Goal: Task Accomplishment & Management: Manage account settings

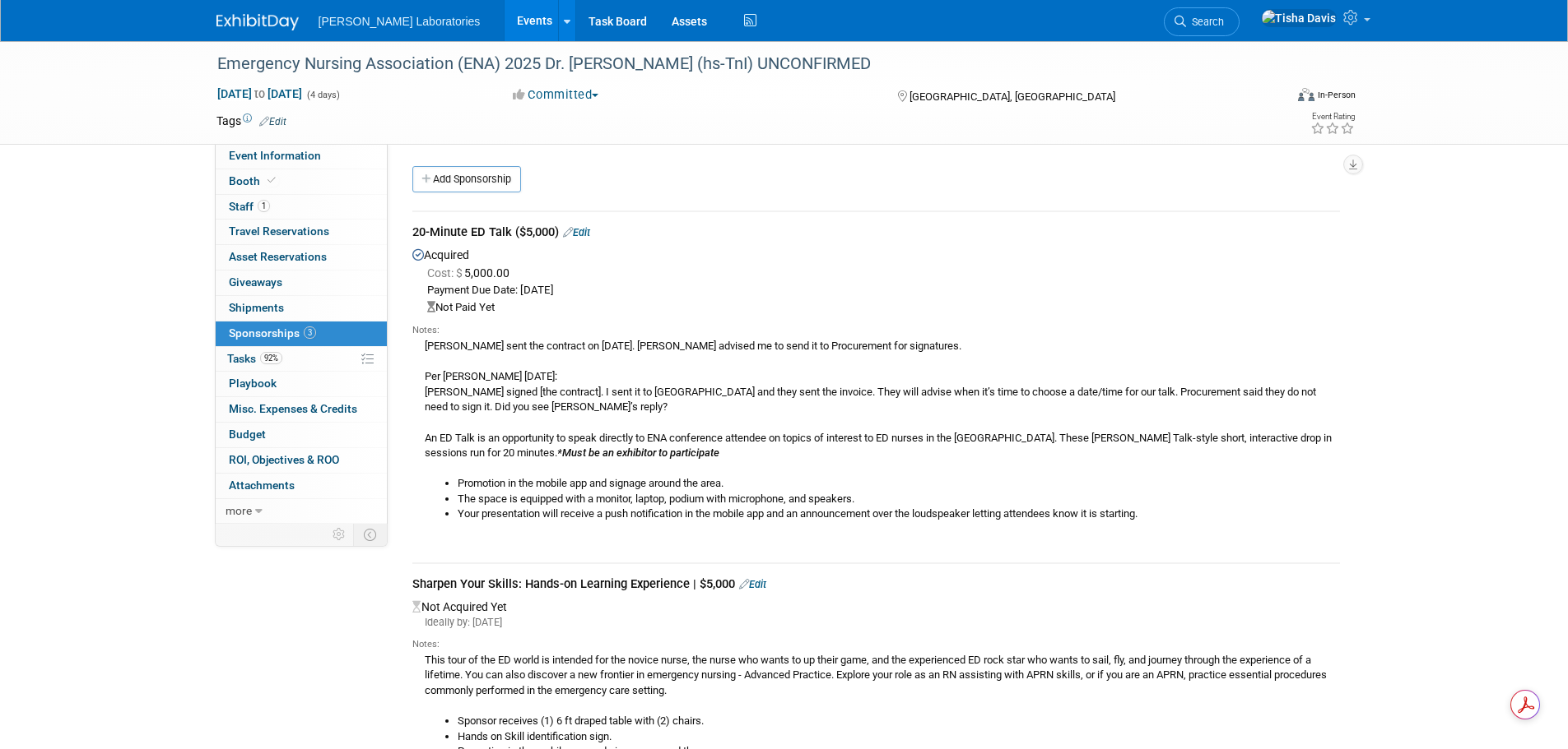
click at [504, 23] on link "Events" at bounding box center [534, 20] width 60 height 41
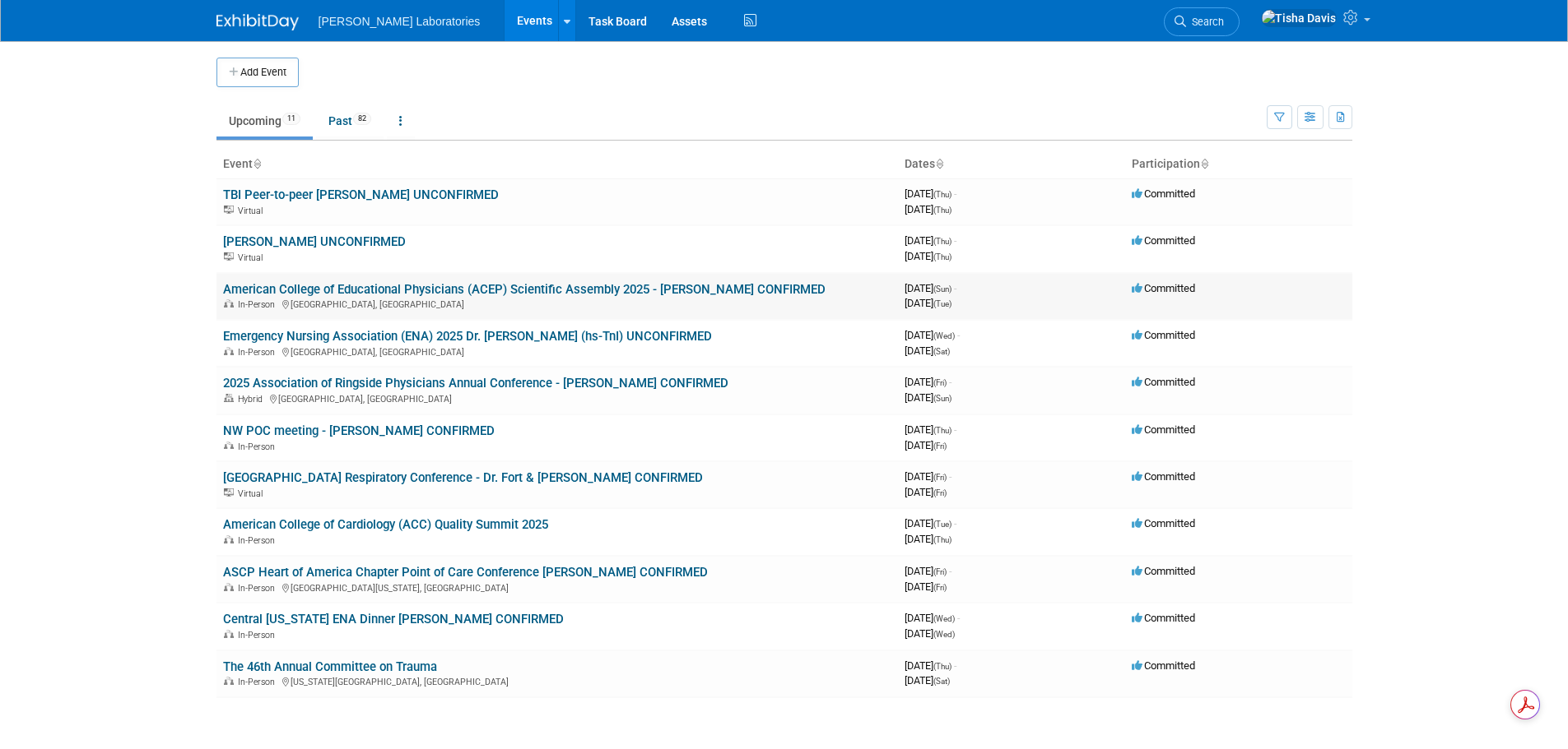
click at [405, 291] on link "American College of Educational Physicians (ACEP) Scientific Assembly 2025 - [P…" at bounding box center [524, 289] width 603 height 14
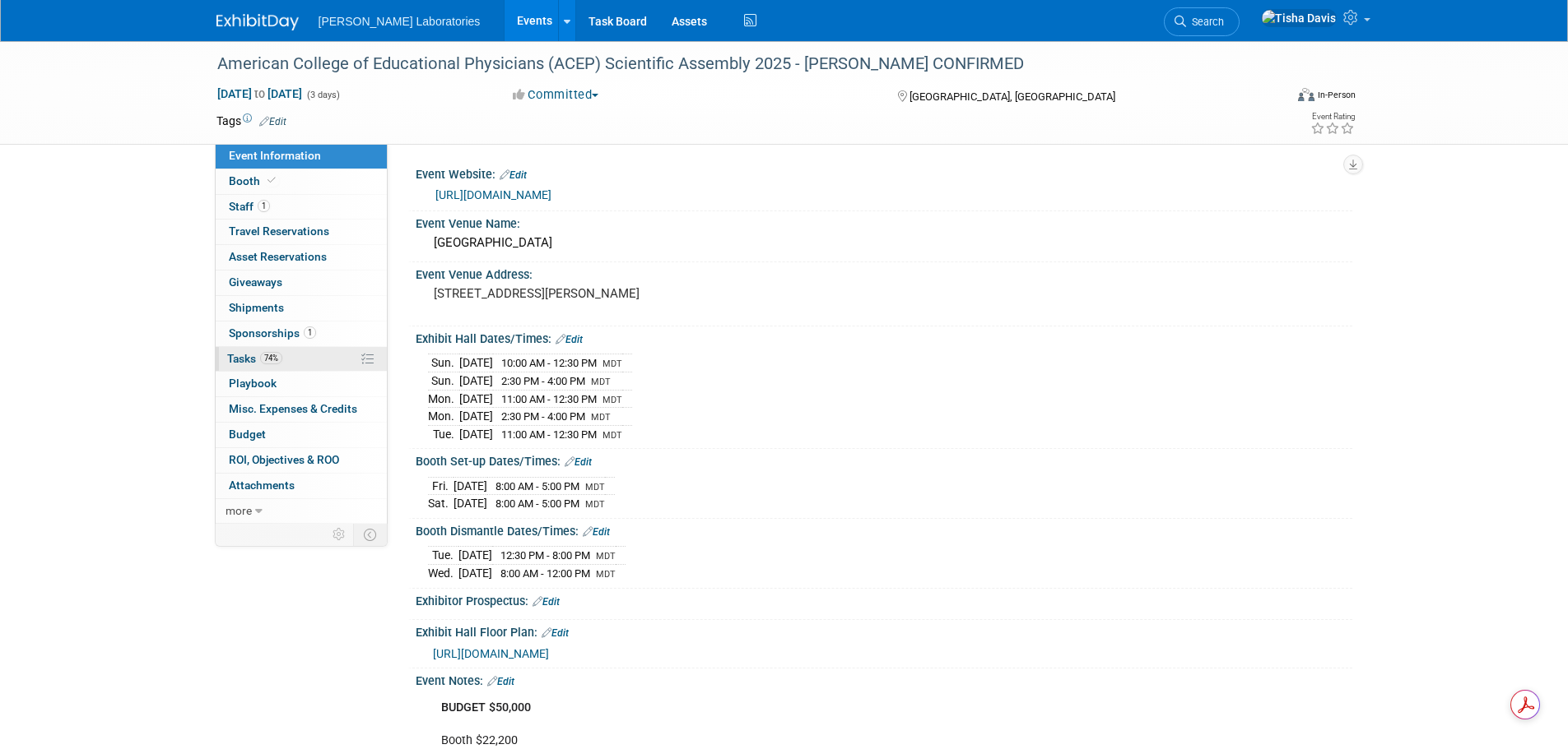
click at [241, 352] on span "Tasks 74%" at bounding box center [255, 359] width 56 height 13
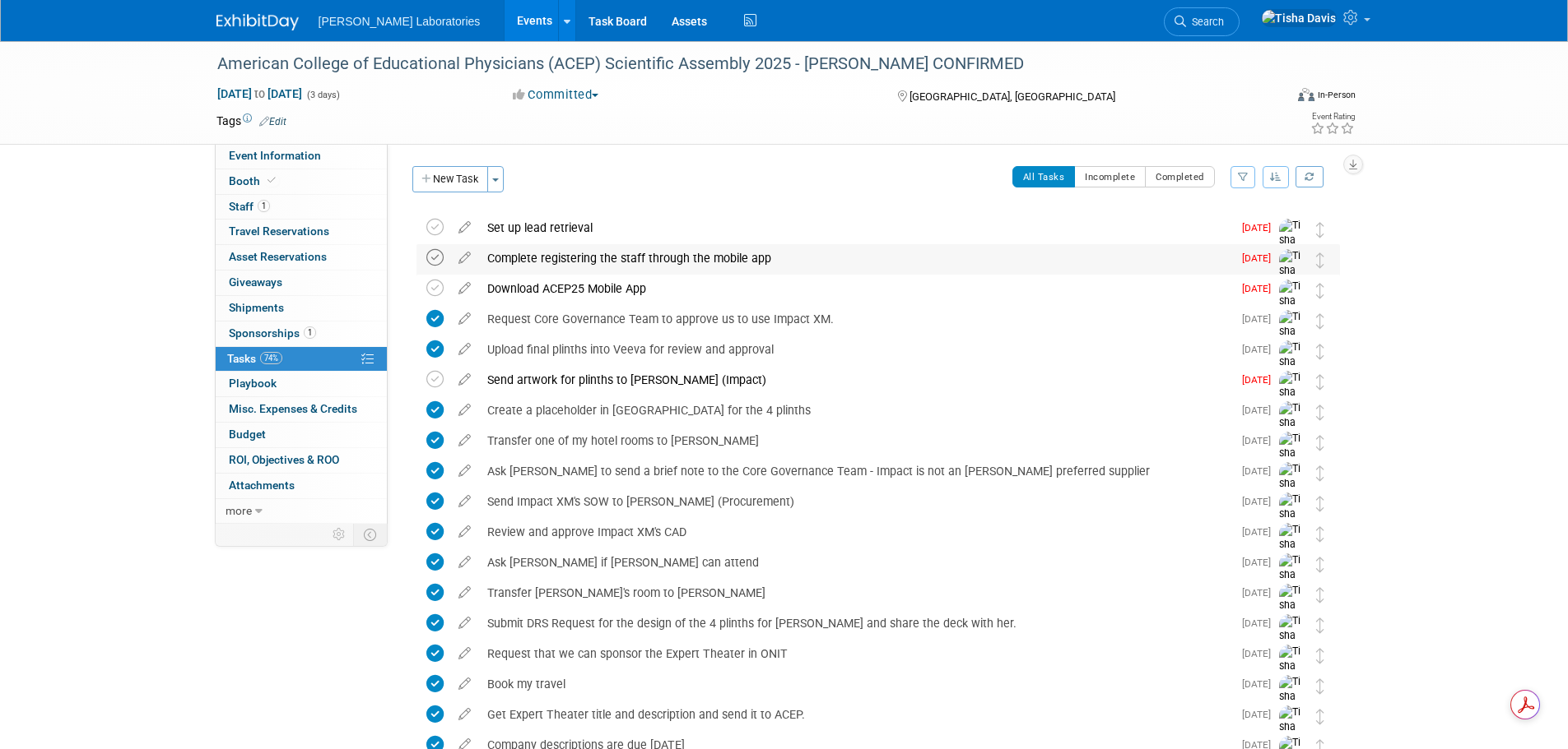
click at [434, 258] on icon at bounding box center [435, 258] width 17 height 17
click at [433, 285] on icon at bounding box center [435, 288] width 17 height 17
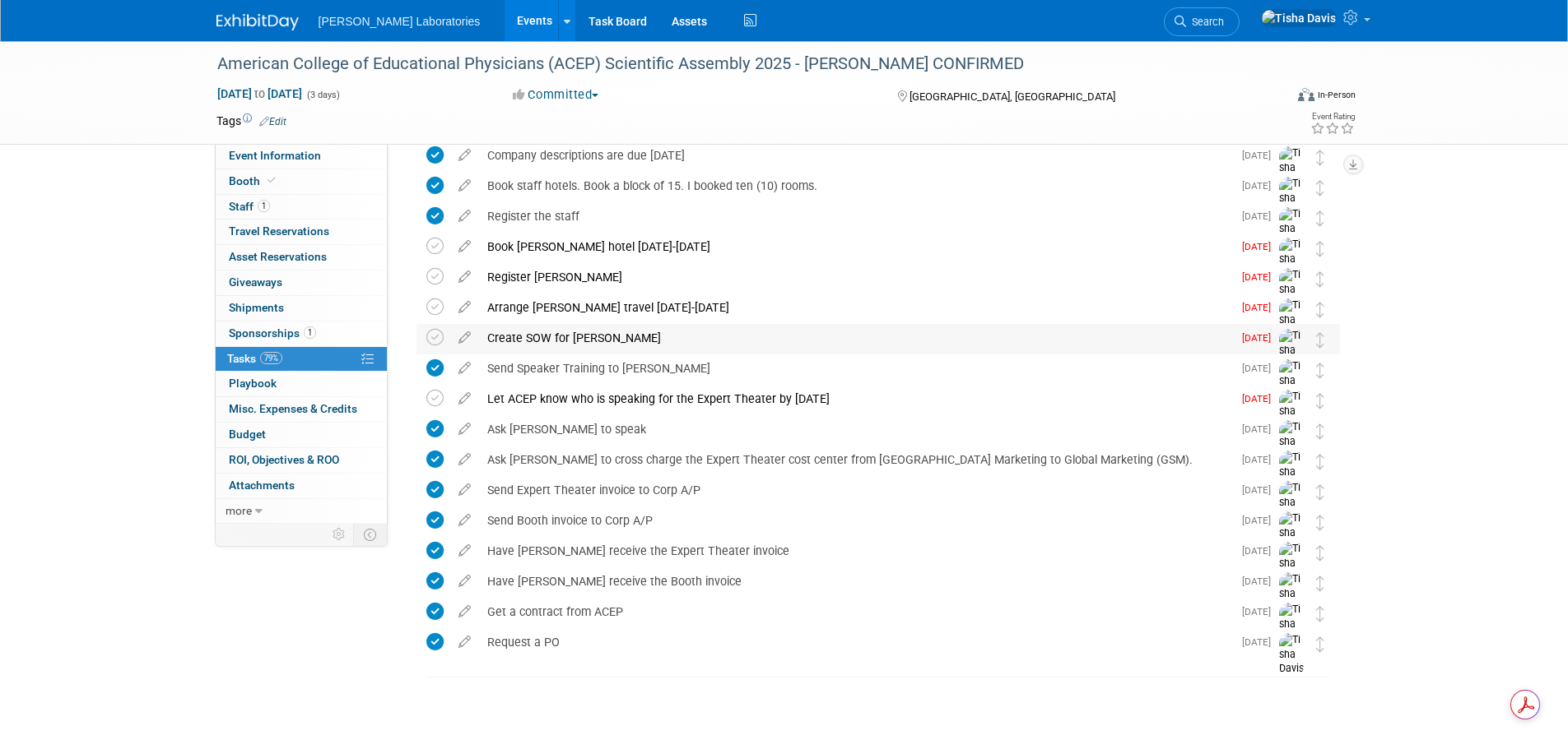
scroll to position [600, 0]
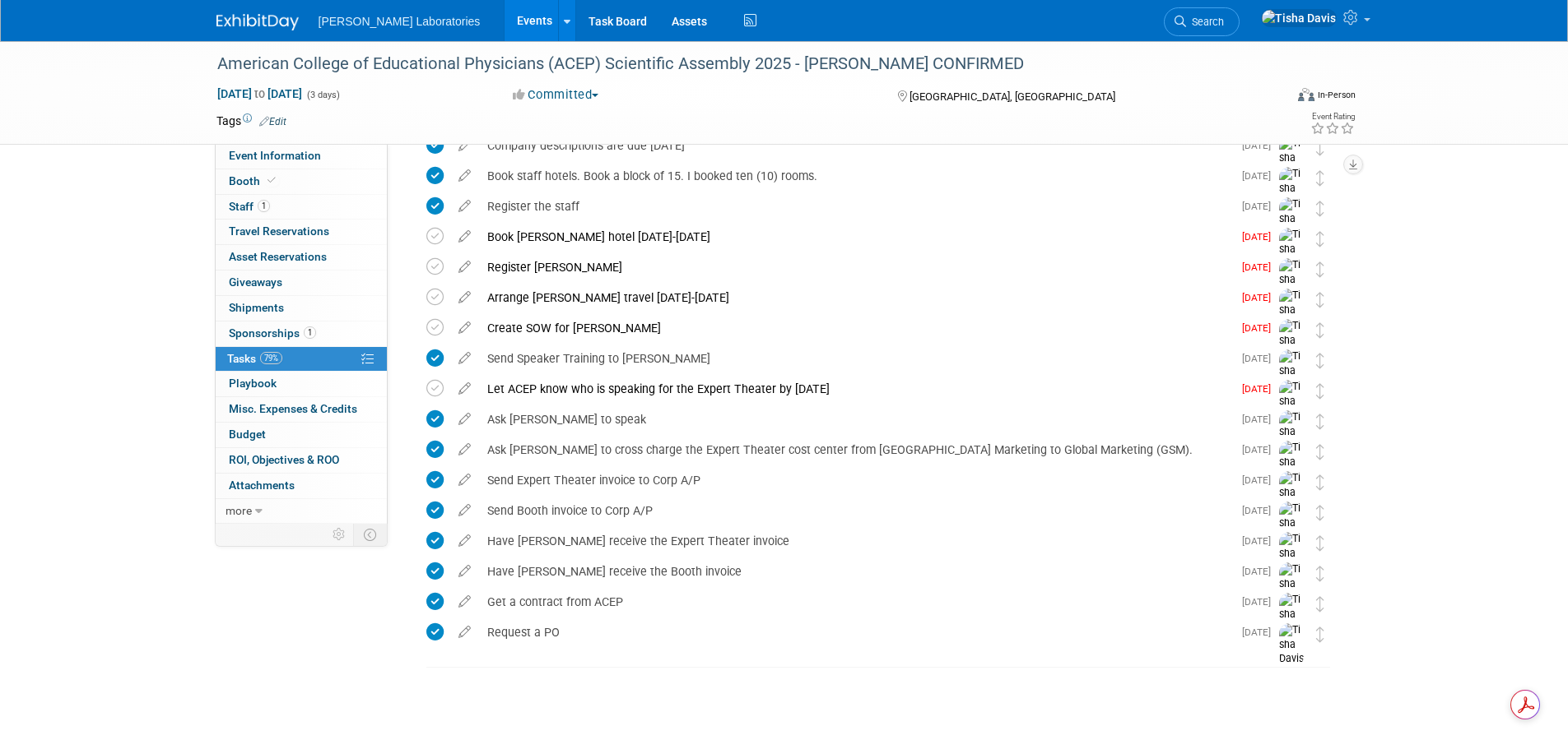
click at [504, 12] on link "Events" at bounding box center [534, 20] width 60 height 41
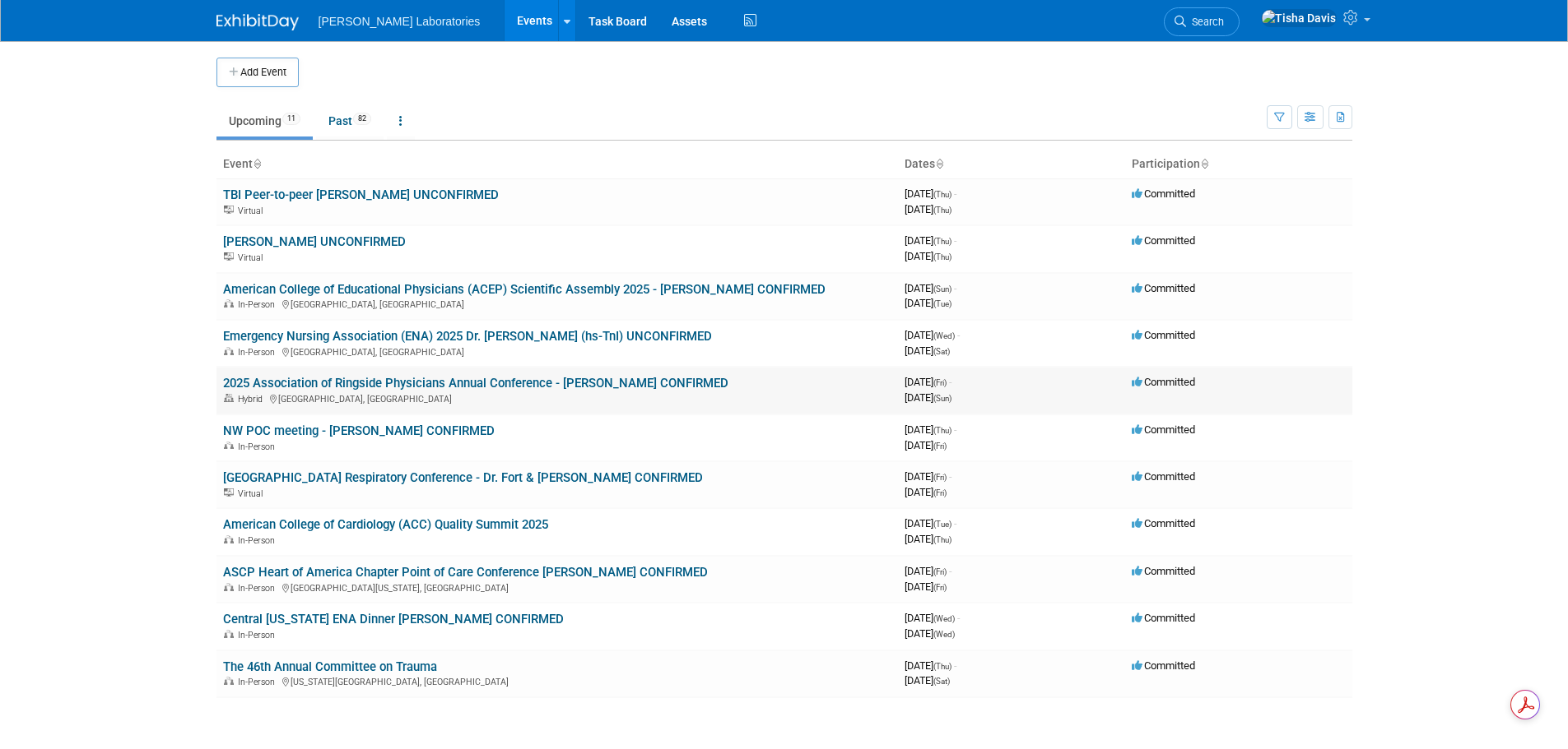
click at [574, 385] on link "2025 Association of Ringside Physicians Annual Conference - [PERSON_NAME] CONFI…" at bounding box center [475, 382] width 505 height 14
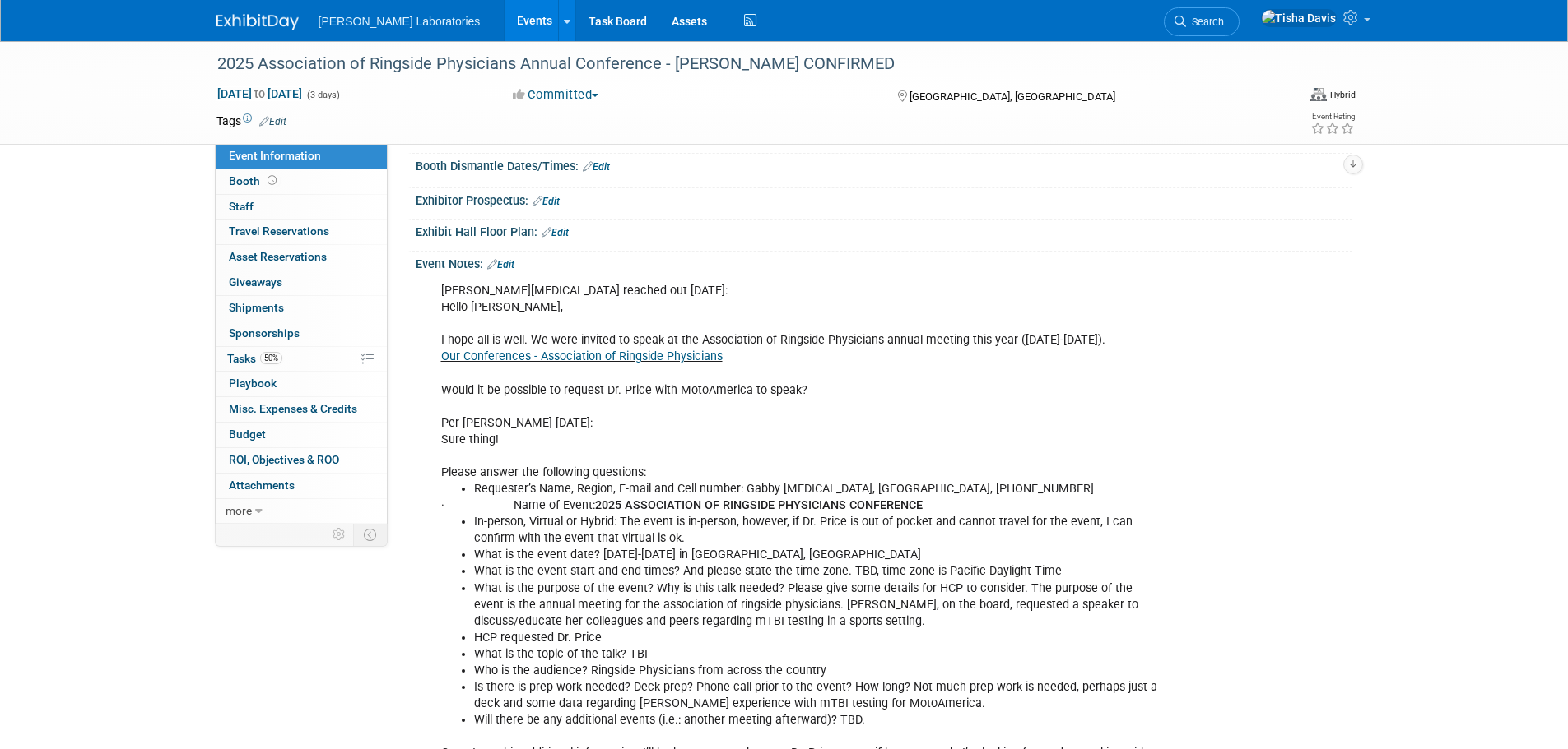
scroll to position [247, 0]
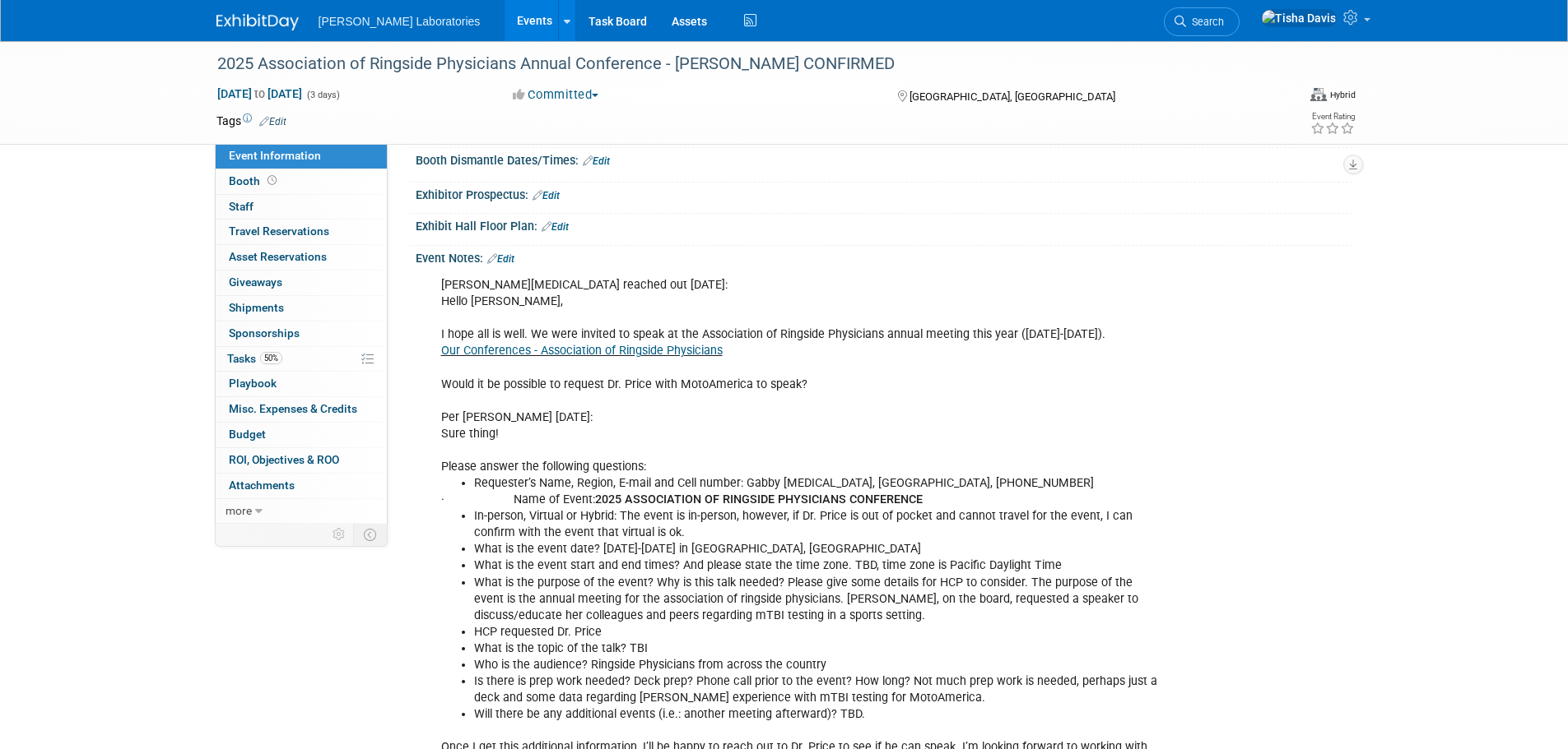
click at [510, 256] on link "Edit" at bounding box center [500, 259] width 27 height 11
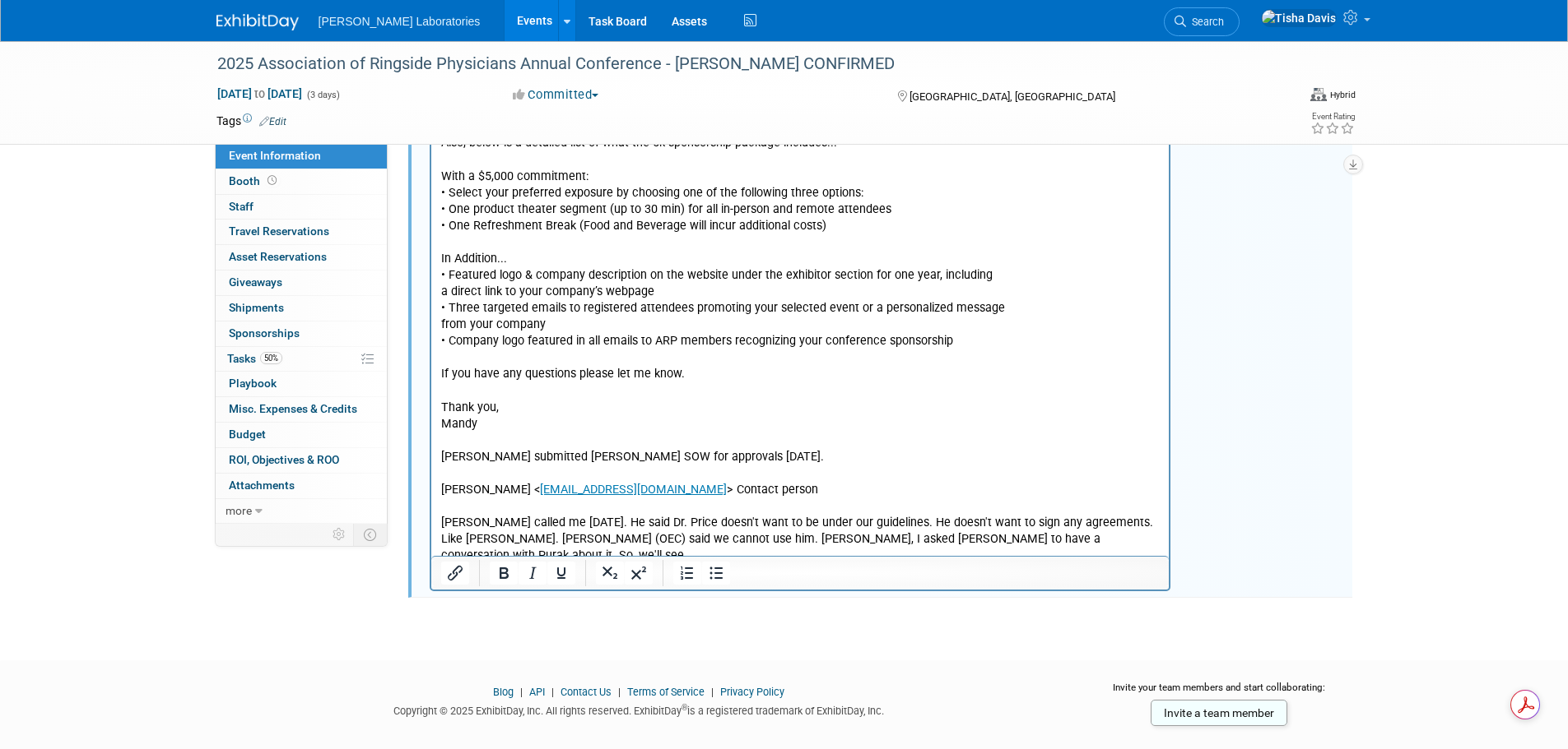
scroll to position [2396, 0]
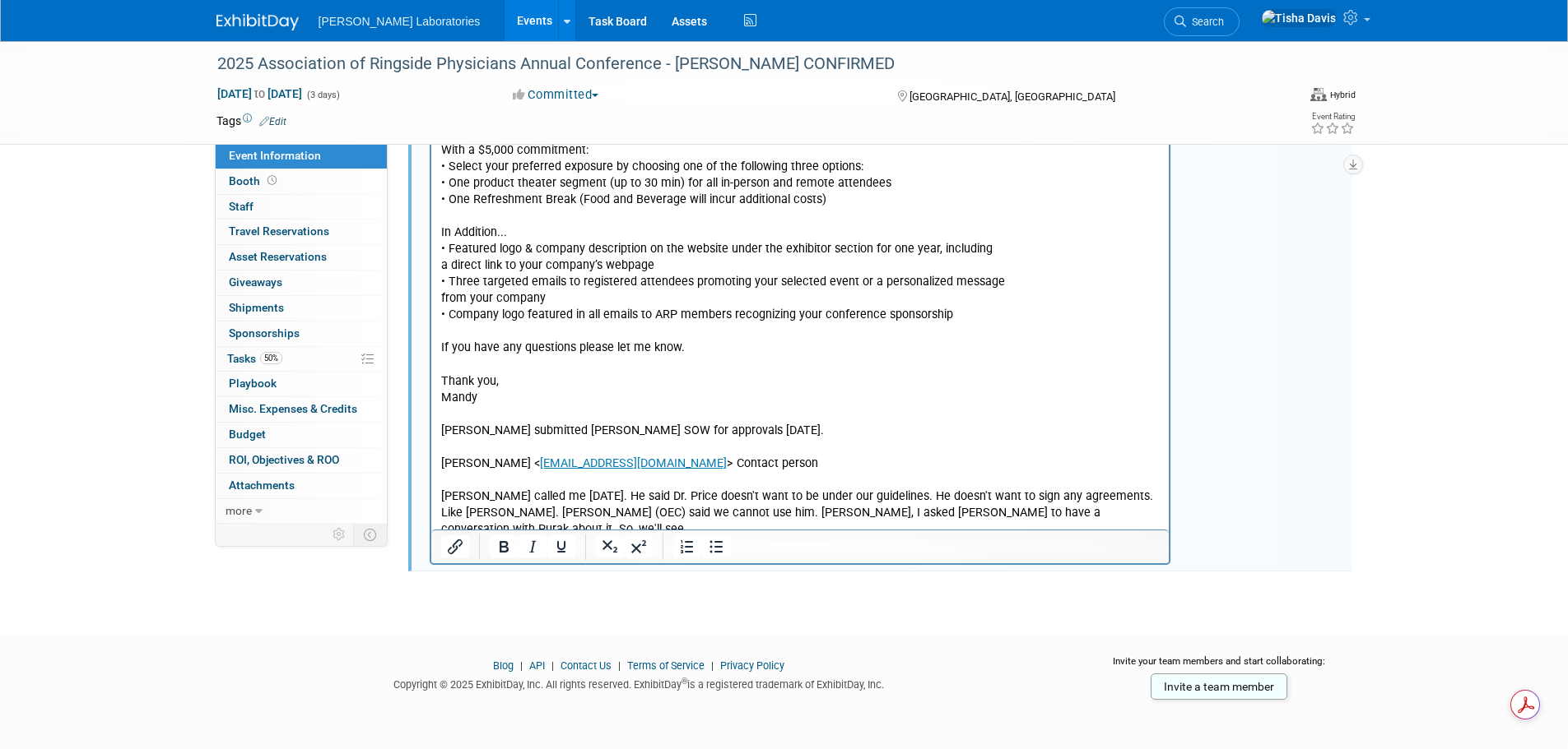
click at [1116, 481] on p "[PERSON_NAME] responded [DATE] with [PERSON_NAME]'s response from [DATE]: [PERS…" at bounding box center [799, 291] width 719 height 495
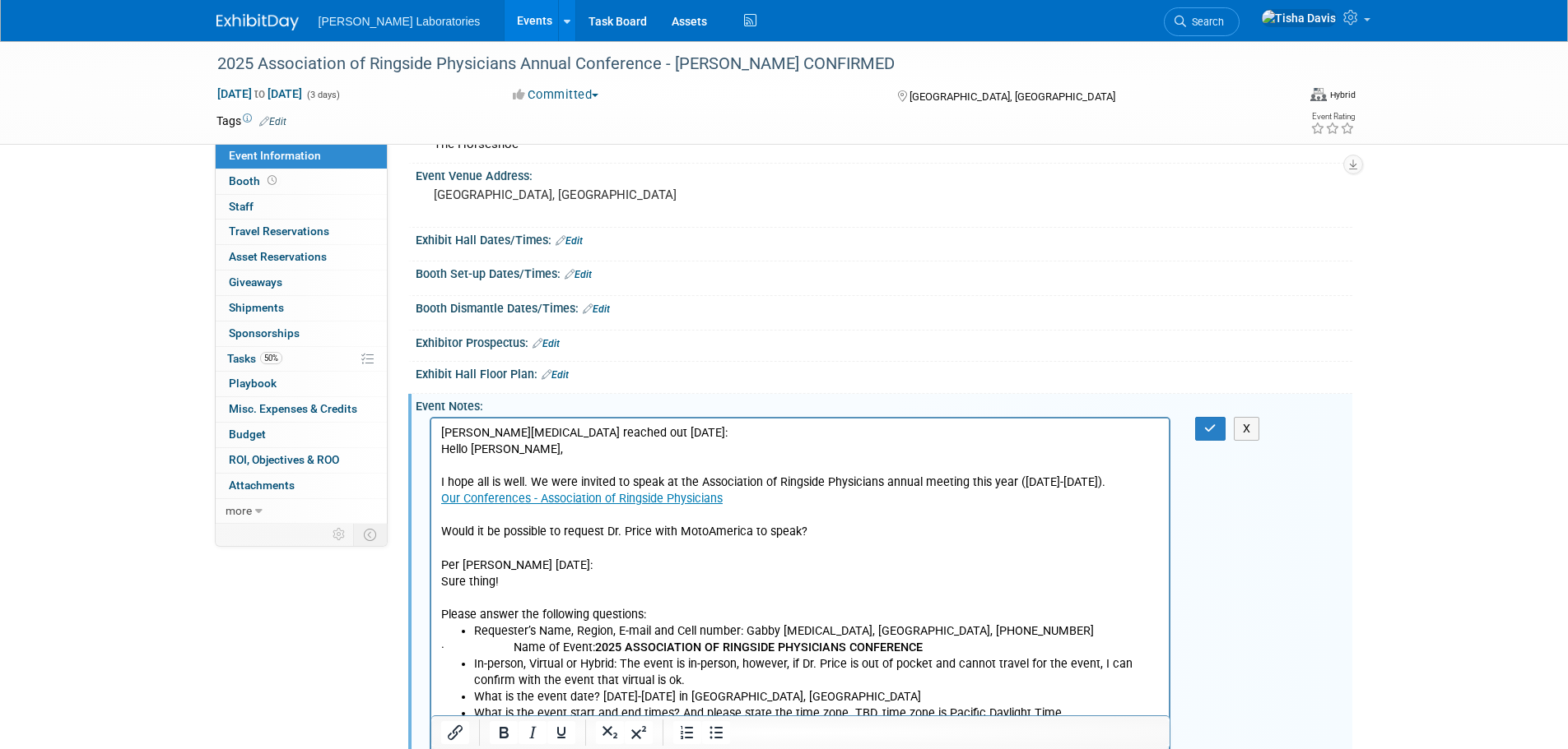
scroll to position [94, 0]
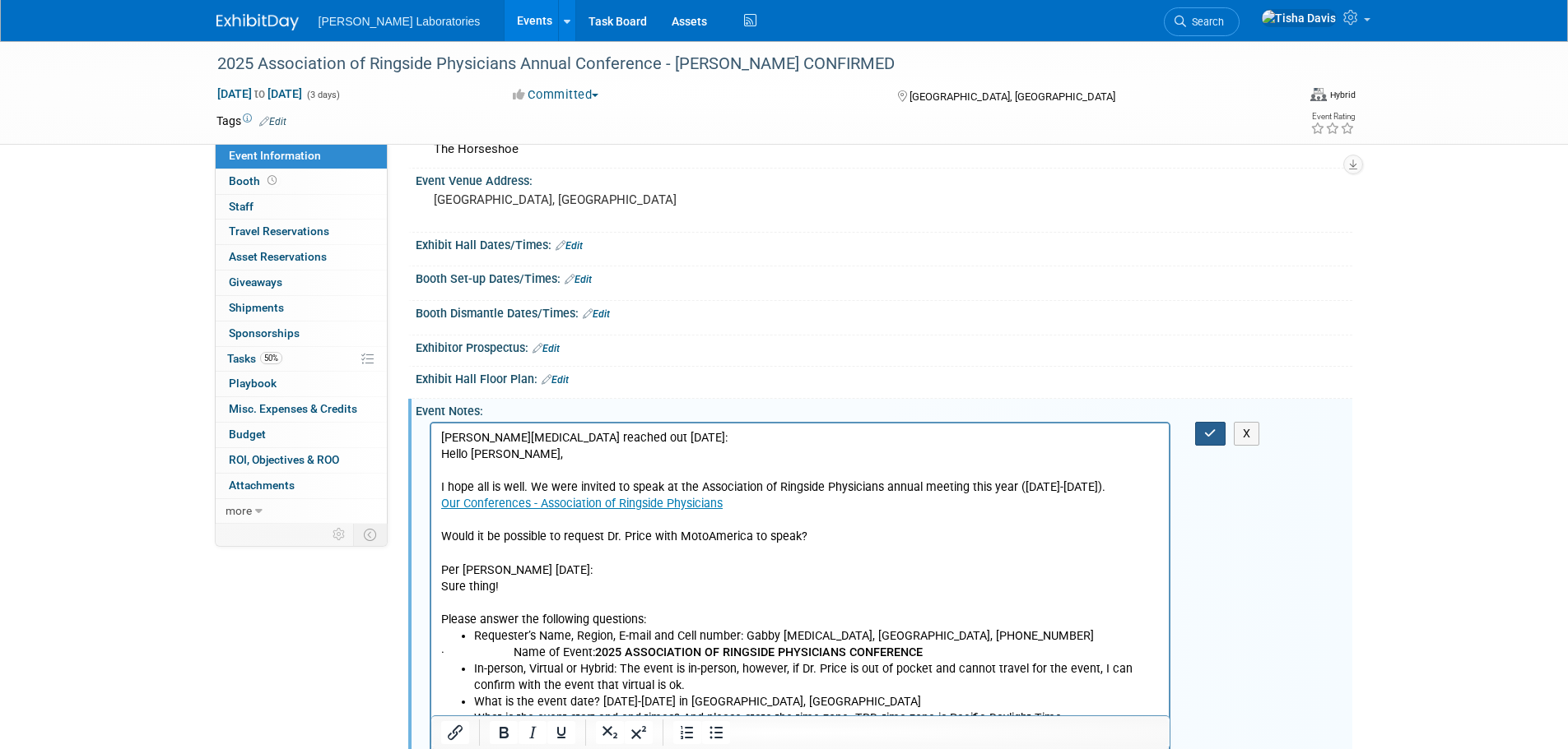
click at [1210, 428] on icon "button" at bounding box center [1210, 434] width 12 height 11
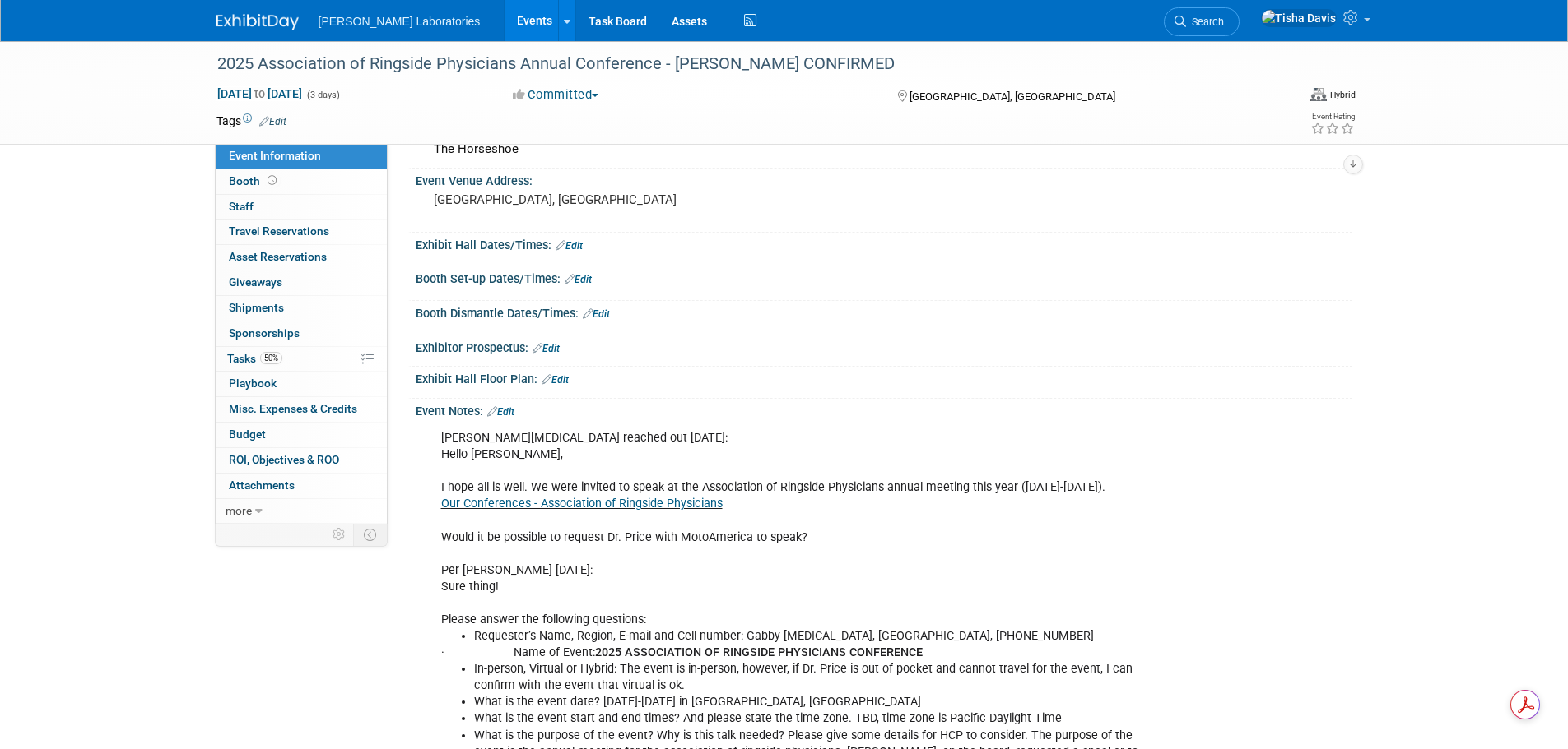
click at [678, 504] on link "Our Conferences - Association of Ringside Physicians" at bounding box center [582, 504] width 282 height 14
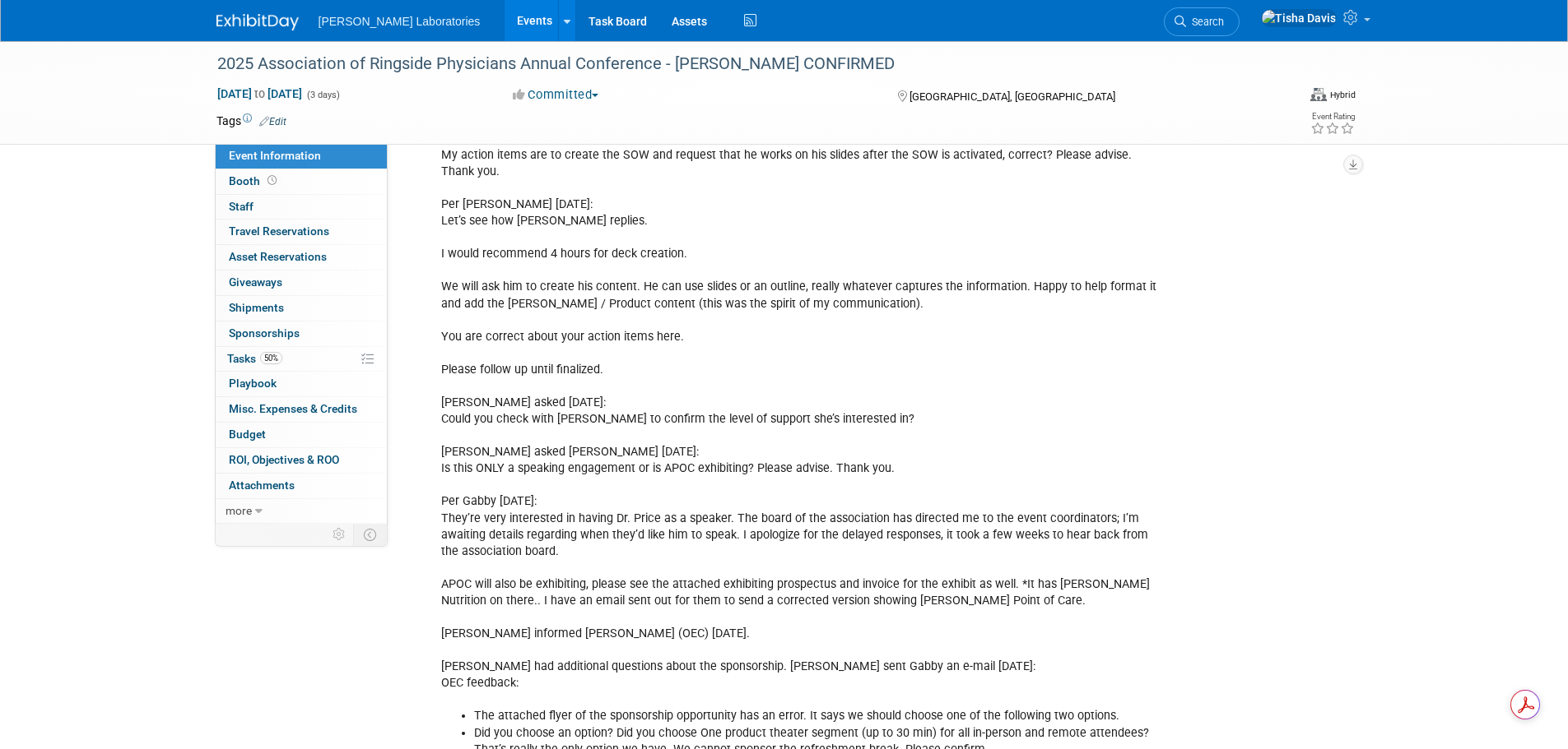
scroll to position [1778, 0]
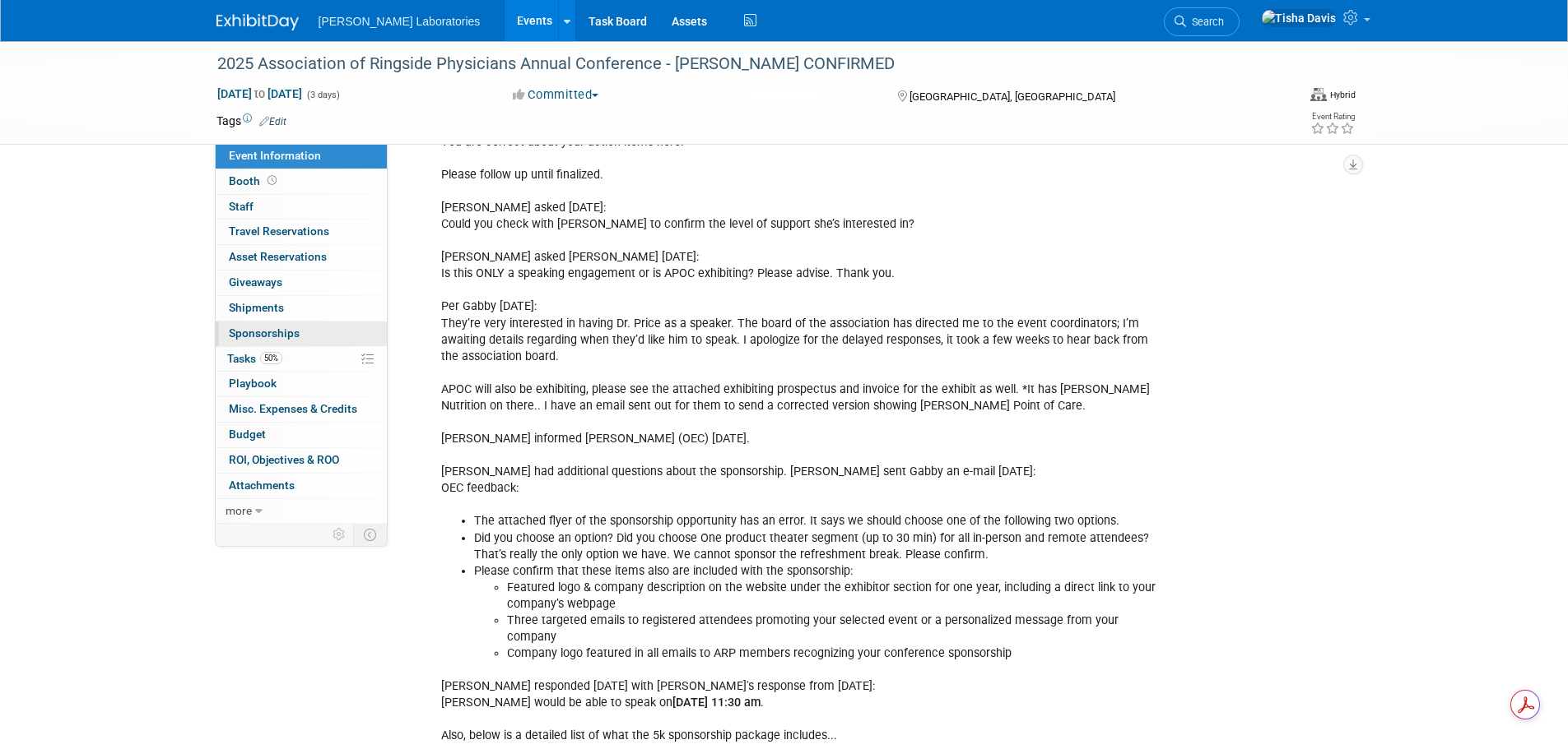
click at [277, 329] on span "Sponsorships 0" at bounding box center [265, 333] width 71 height 13
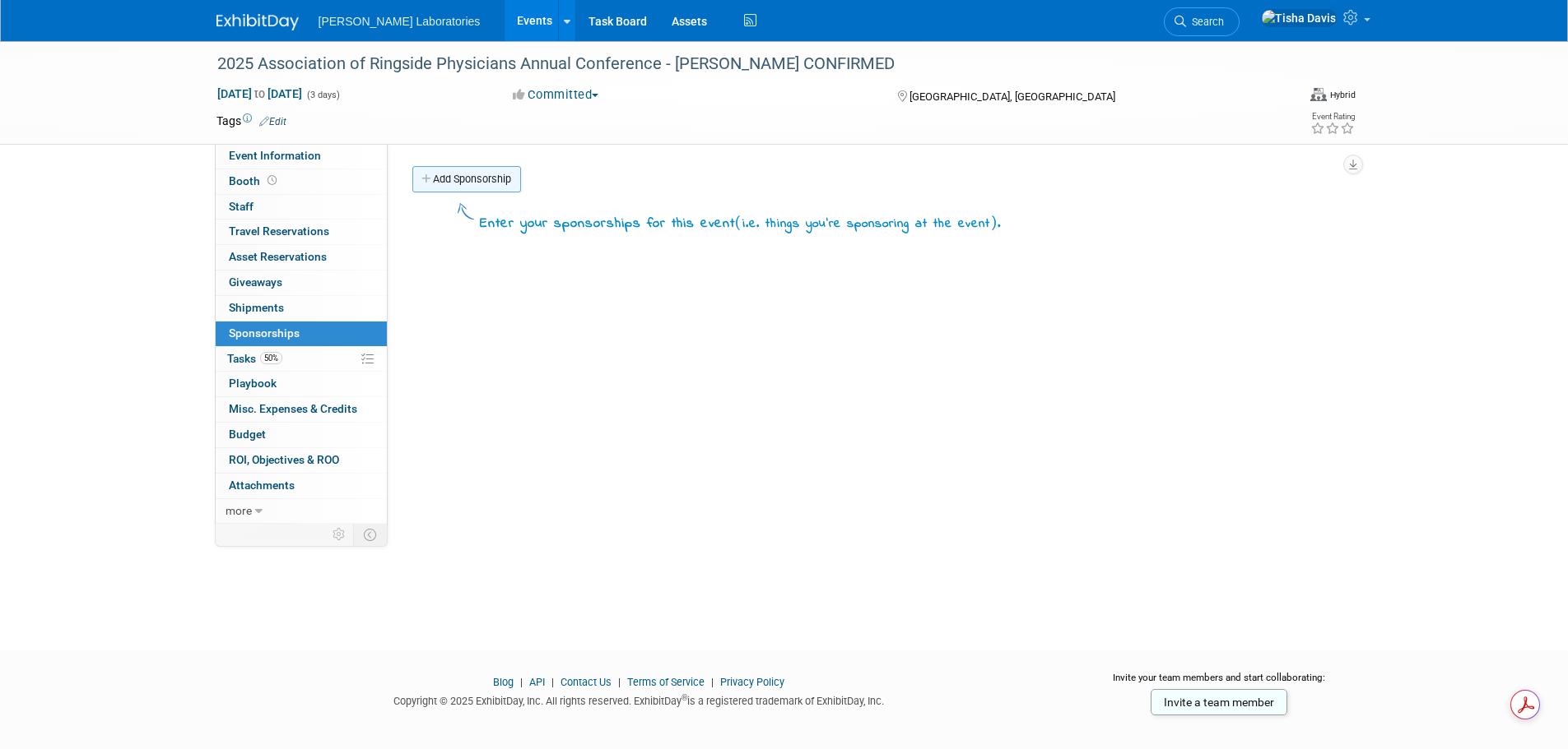
click at [474, 180] on link "Add Sponsorship" at bounding box center [466, 178] width 108 height 26
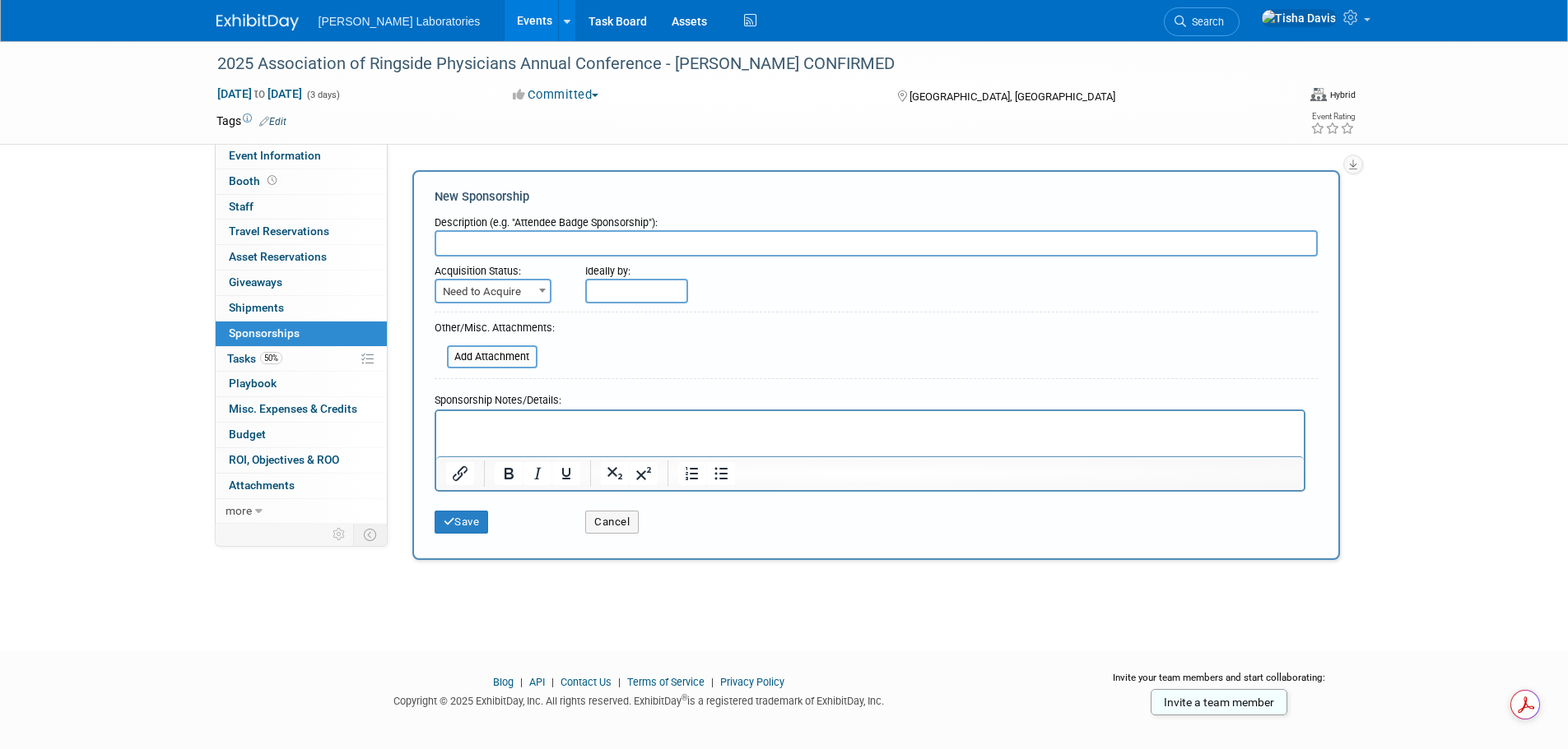
click at [597, 425] on p "Rich Text Area. Press ALT-0 for help." at bounding box center [869, 424] width 848 height 16
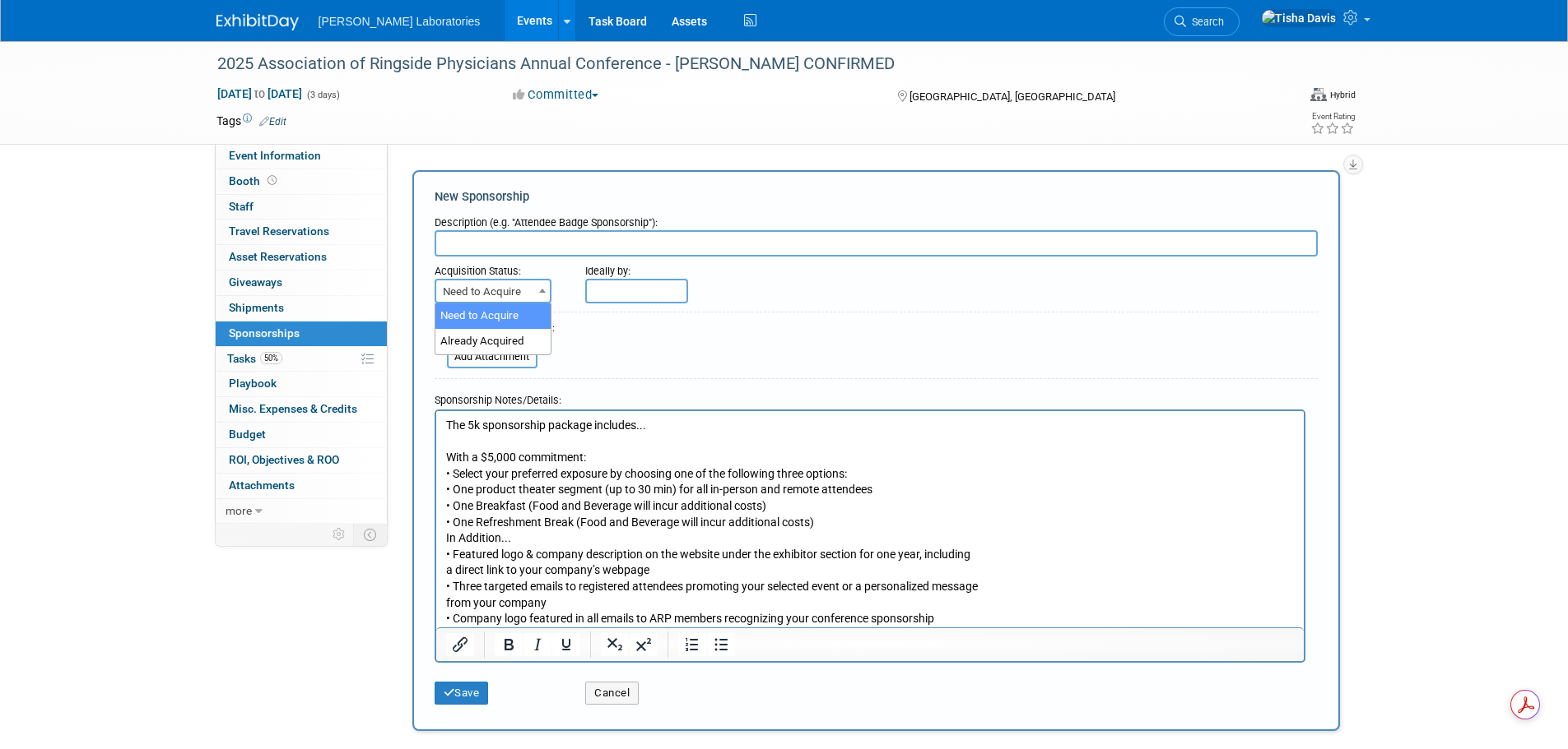
click at [542, 293] on span at bounding box center [542, 290] width 16 height 21
select select "2"
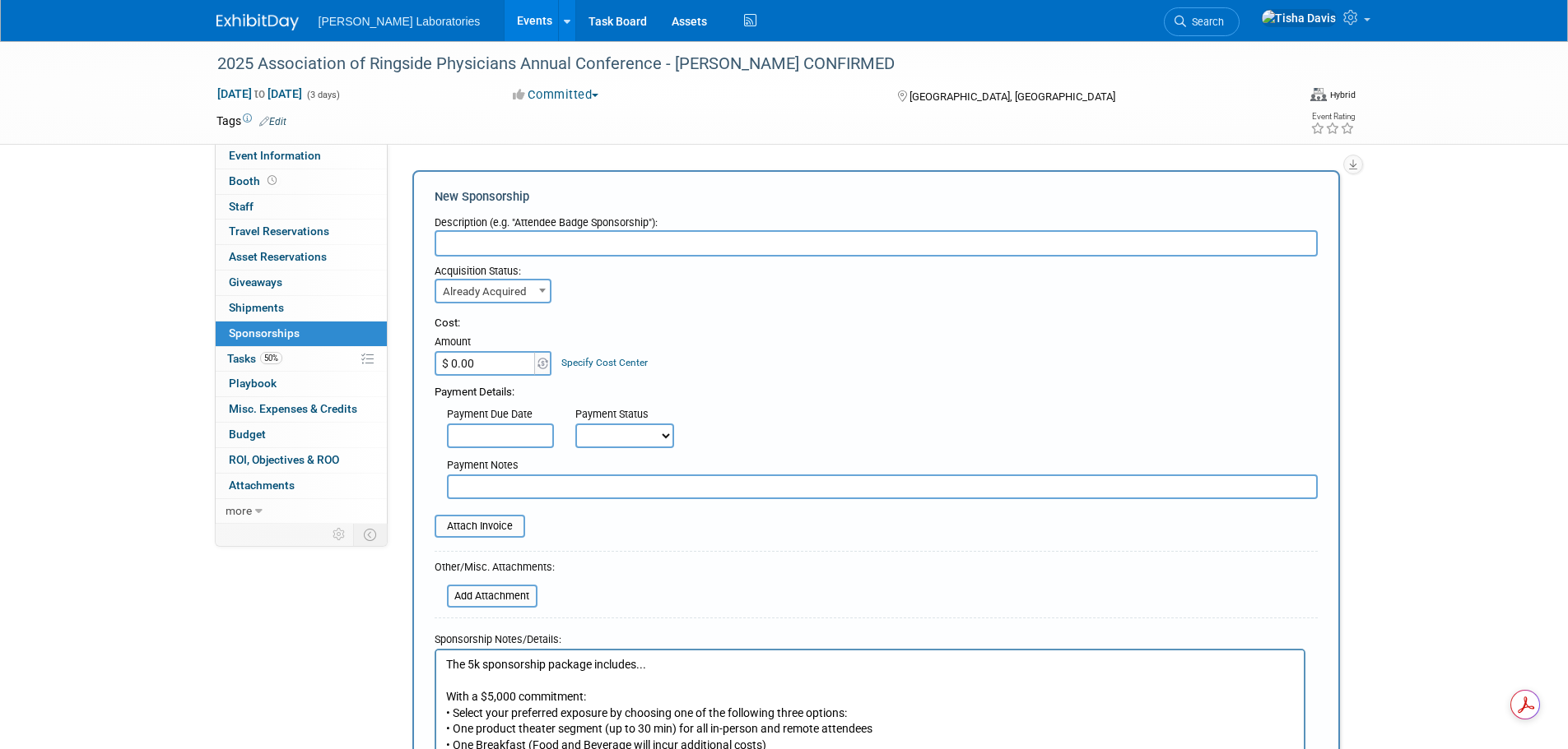
click at [494, 367] on input "$ 0.00" at bounding box center [485, 364] width 103 height 25
type input "$ 5,000.00"
click at [751, 322] on div "Cost:" at bounding box center [875, 324] width 883 height 15
click at [524, 245] on input "text" at bounding box center [875, 242] width 883 height 26
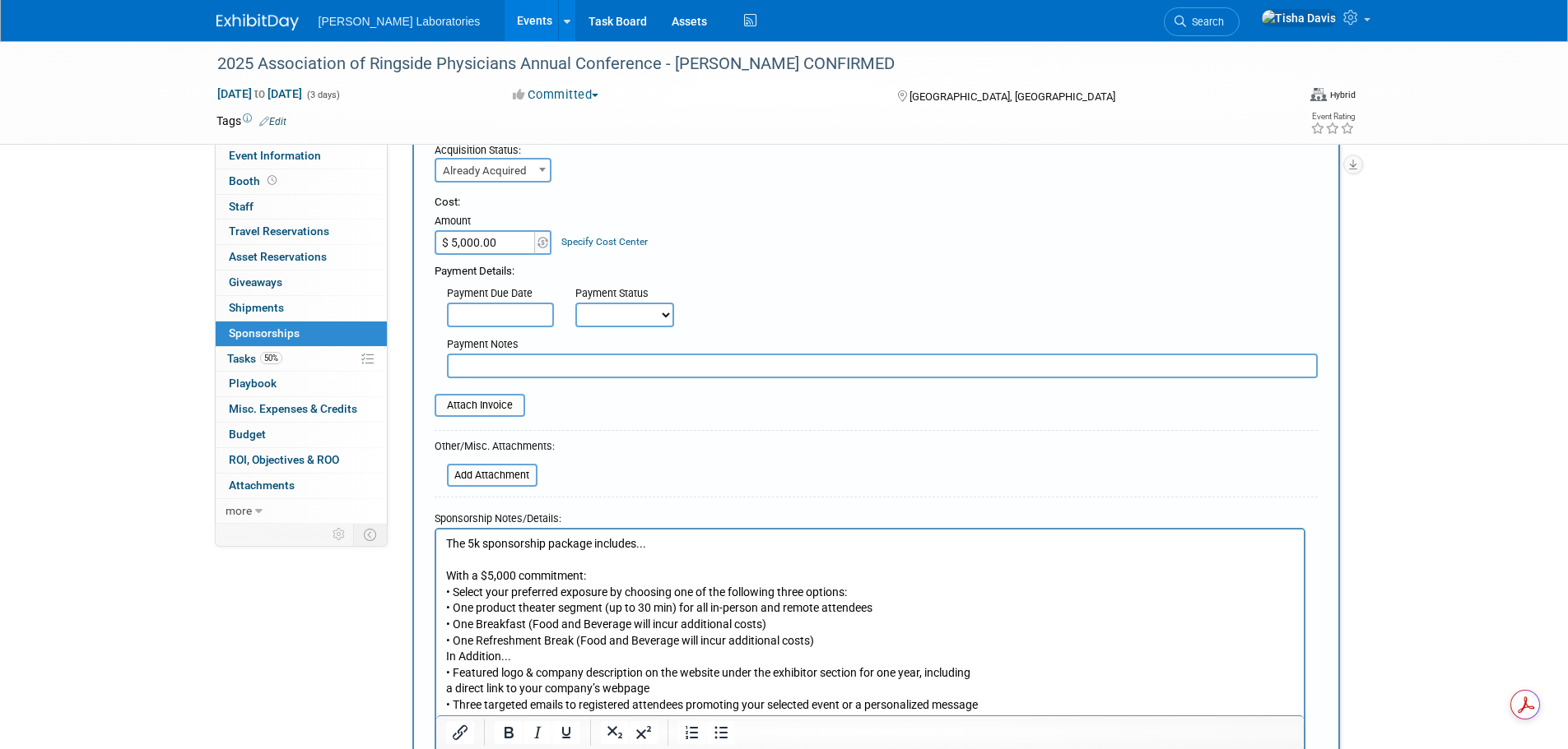
scroll to position [247, 0]
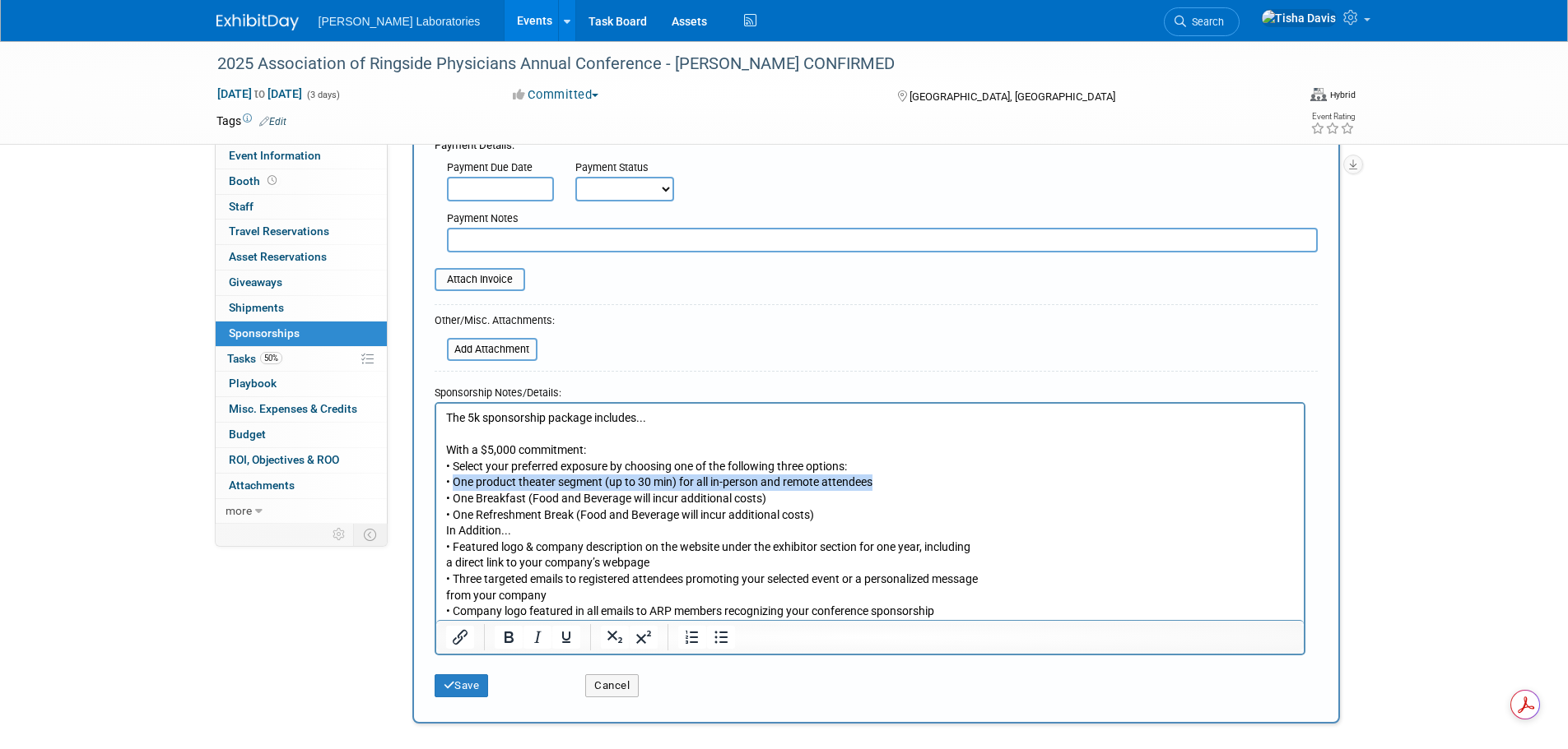
drag, startPoint x: 455, startPoint y: 480, endPoint x: 879, endPoint y: 488, distance: 424.1
click at [879, 488] on p "The 5k sponsorship package includes... With a $5,000 commitment: • Select your …" at bounding box center [869, 466] width 848 height 113
copy p "One product theater segment (up to 30 min) for all in-person and remote attende…"
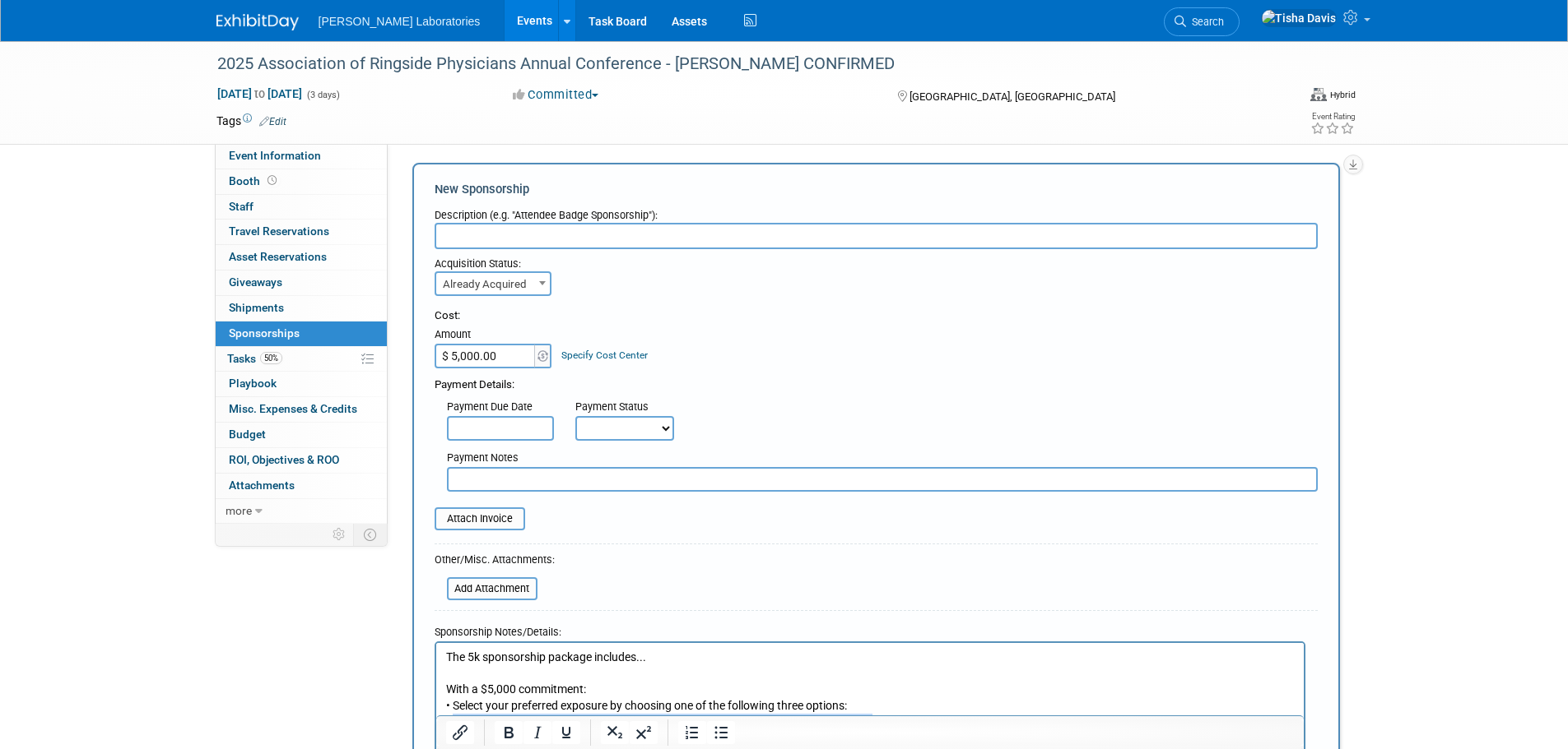
scroll to position [0, 0]
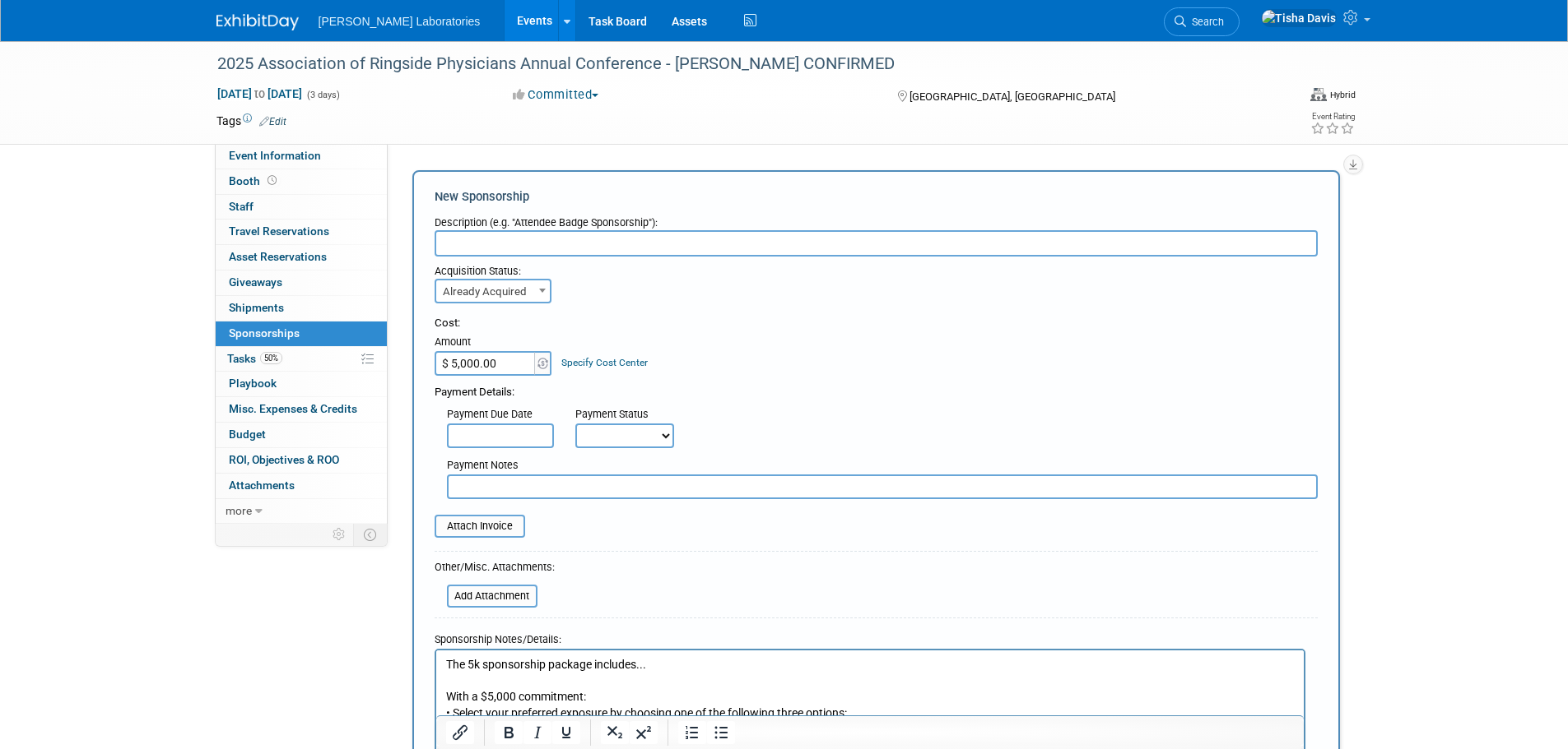
click at [592, 247] on input "text" at bounding box center [875, 242] width 883 height 26
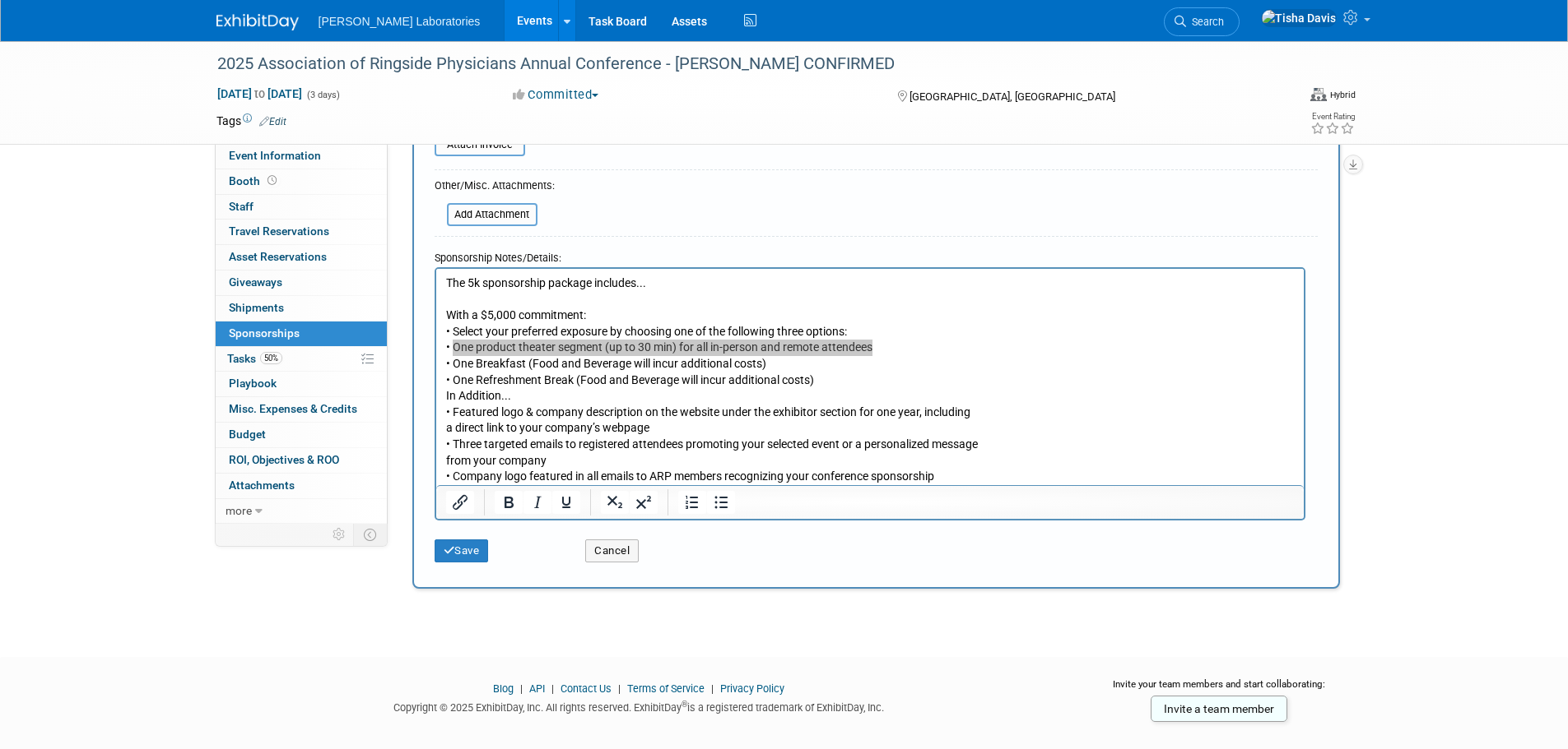
scroll to position [405, 0]
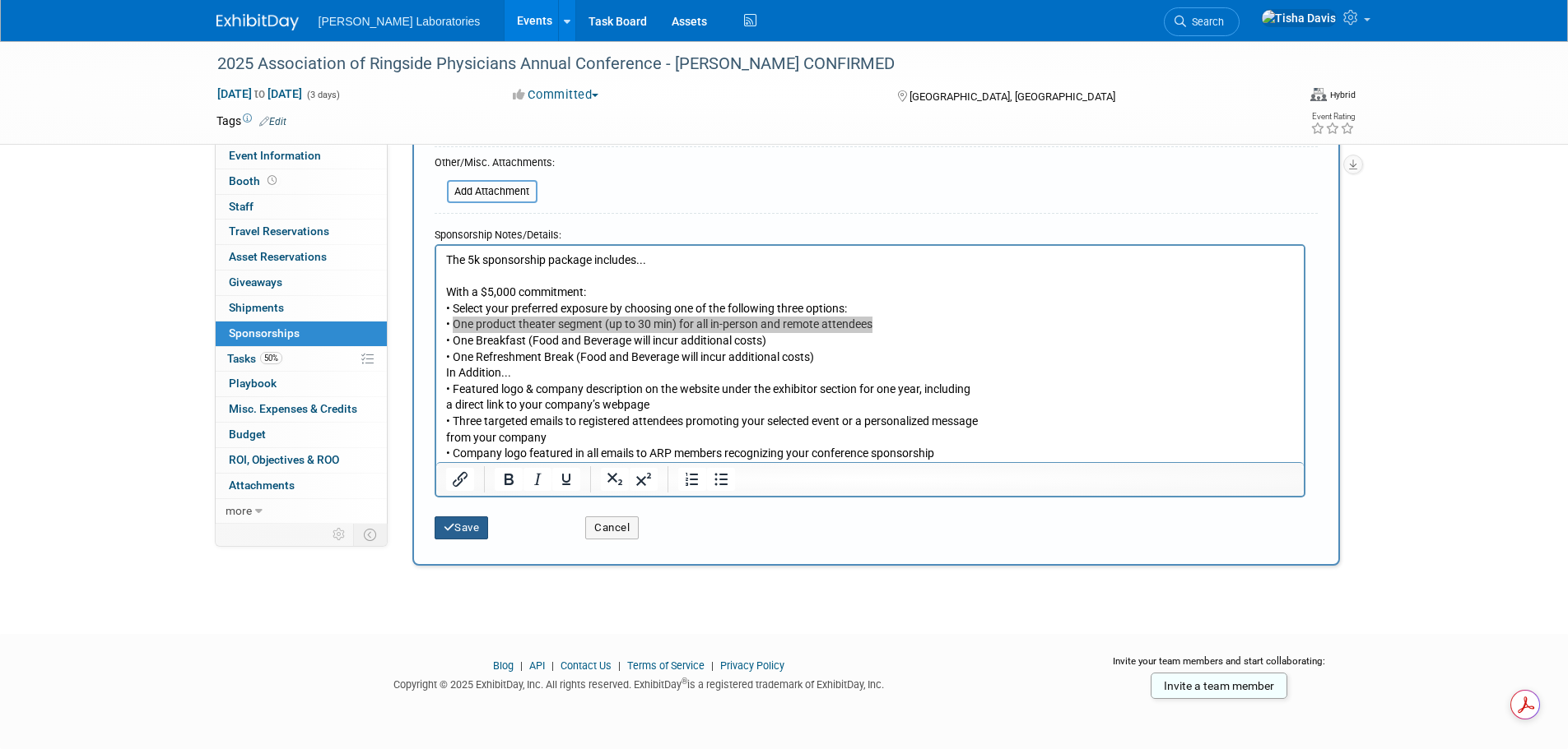
type input "One product theater segment (up to 30 min) for all in-person and remote attende…"
click at [469, 525] on button "Save" at bounding box center [461, 528] width 55 height 23
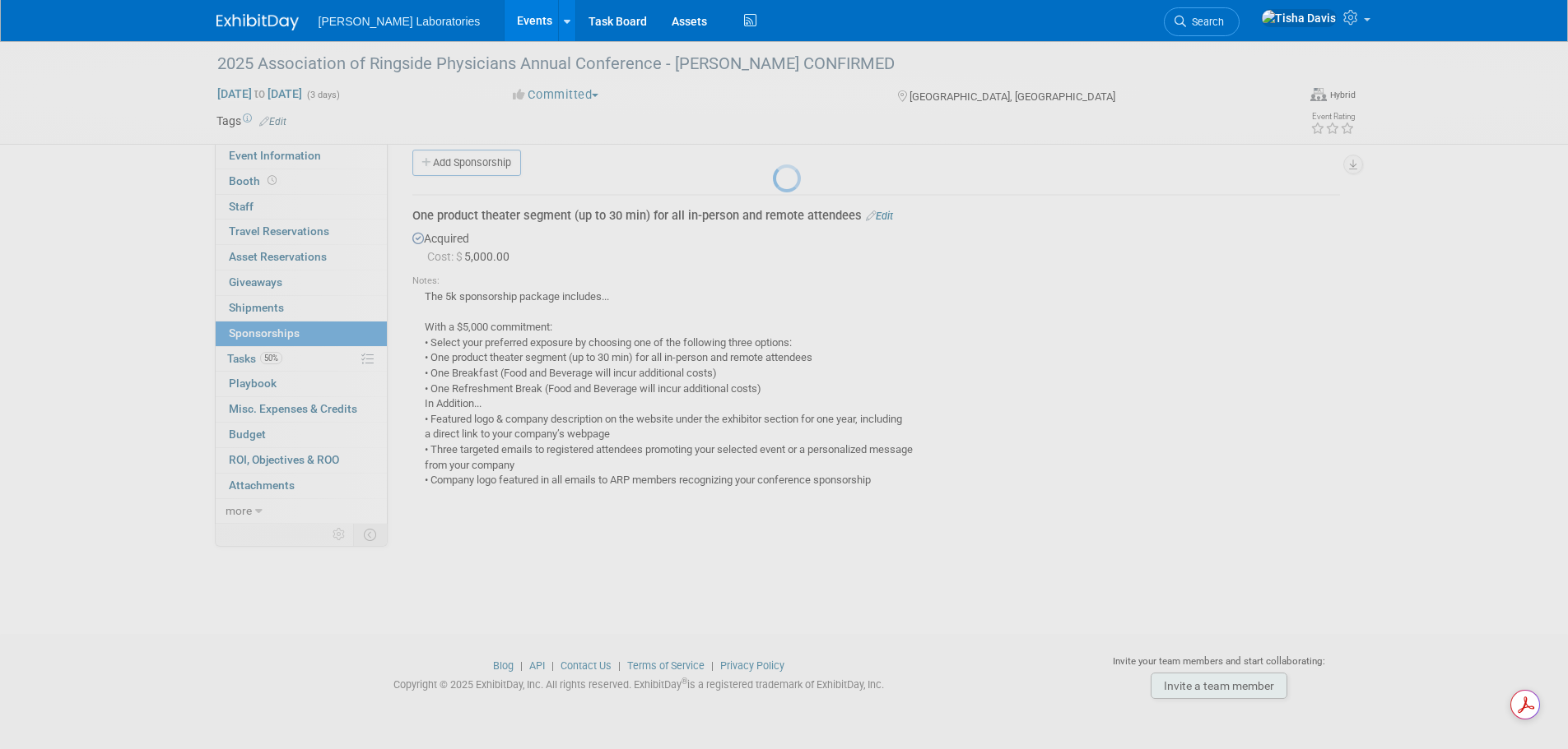
scroll to position [16, 0]
